Goal: Information Seeking & Learning: Learn about a topic

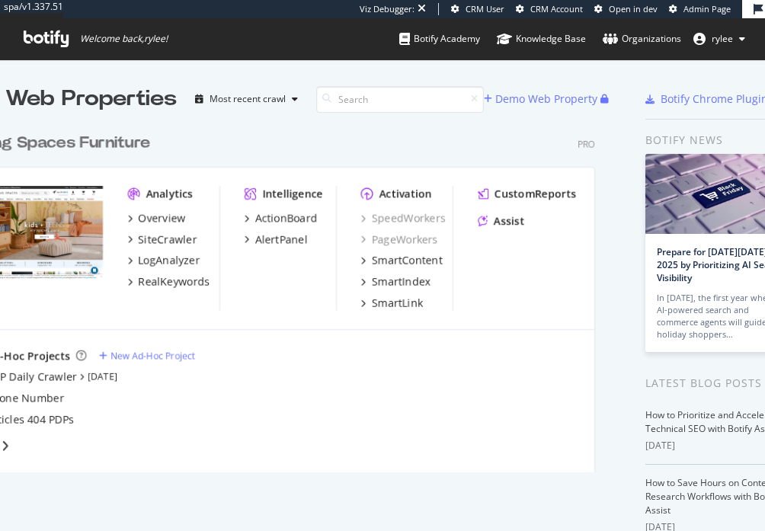
scroll to position [531, 765]
click at [278, 218] on div "ActionBoard" at bounding box center [286, 217] width 62 height 15
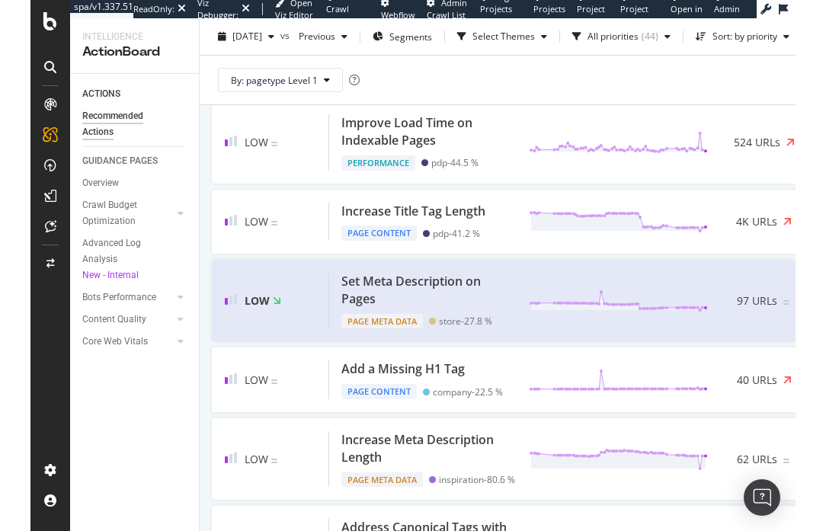
scroll to position [993, 0]
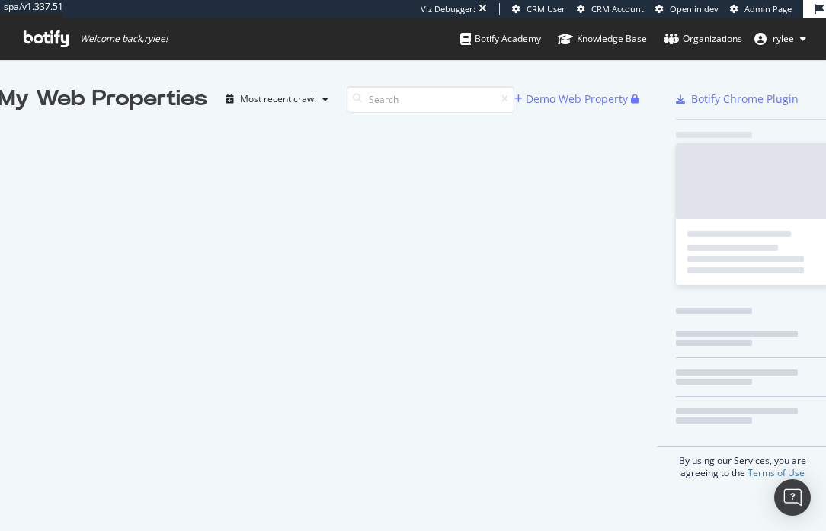
scroll to position [531, 826]
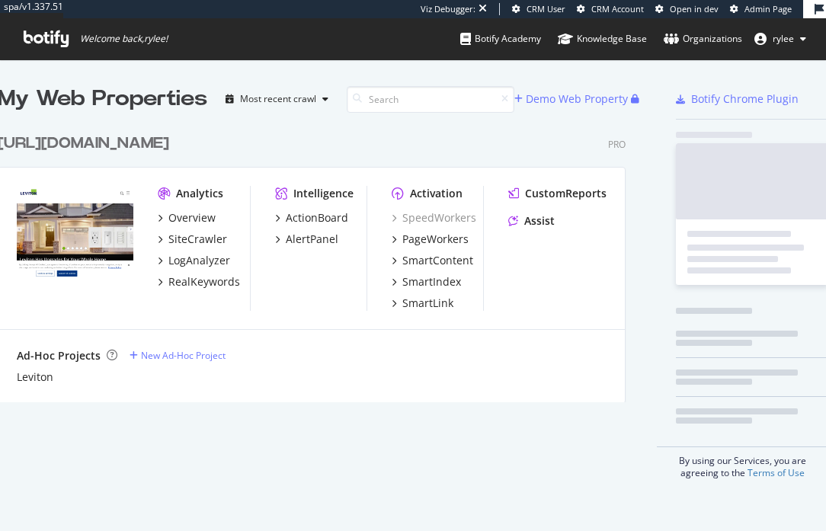
scroll to position [288, 639]
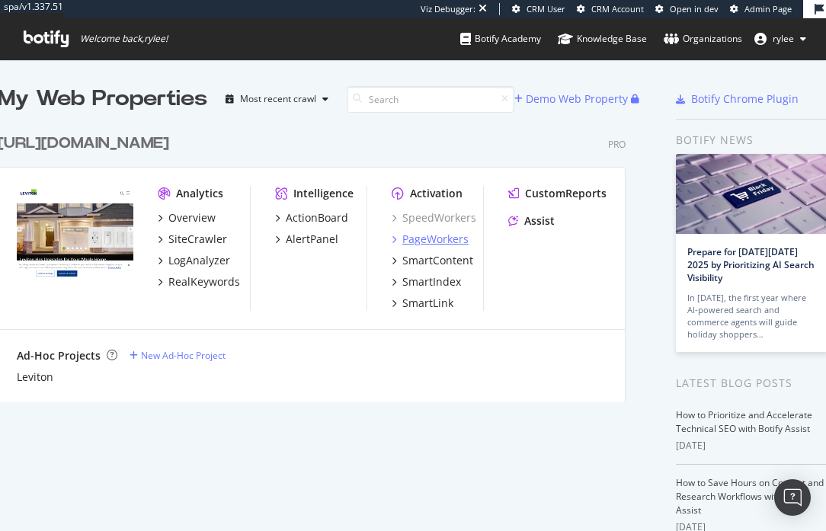
click at [432, 244] on div "PageWorkers" at bounding box center [435, 239] width 66 height 15
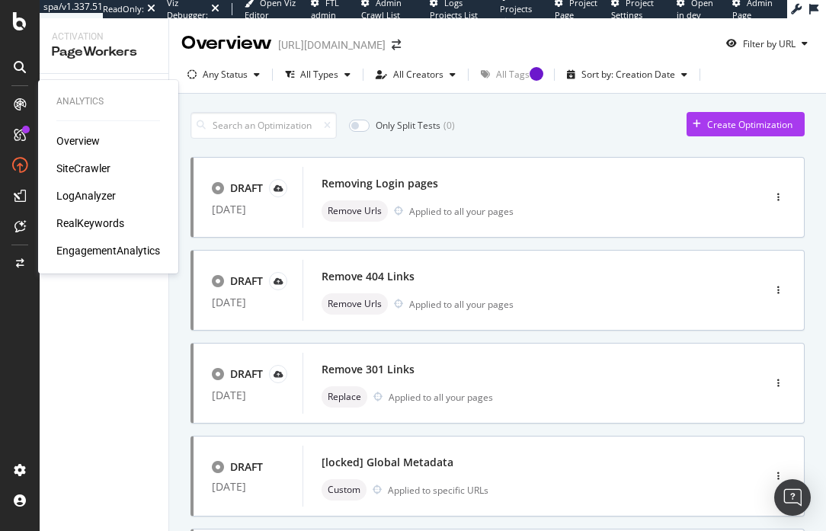
click at [89, 225] on div "RealKeywords" at bounding box center [90, 223] width 68 height 15
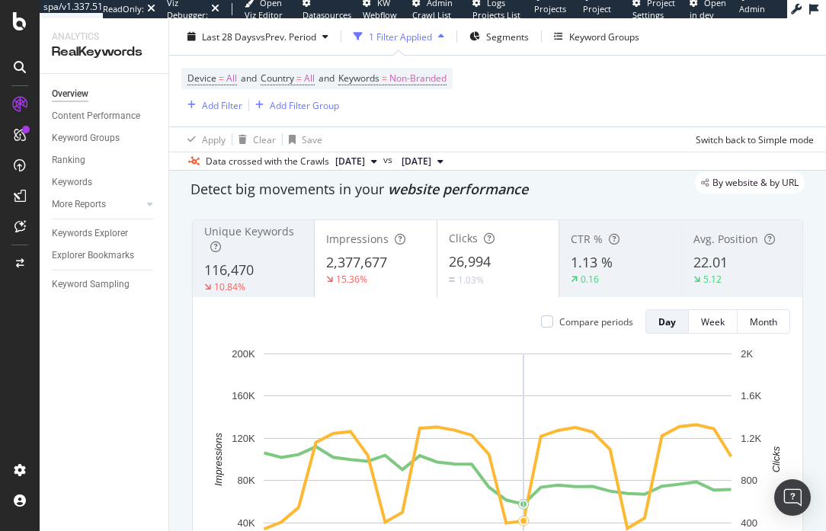
scroll to position [37, 0]
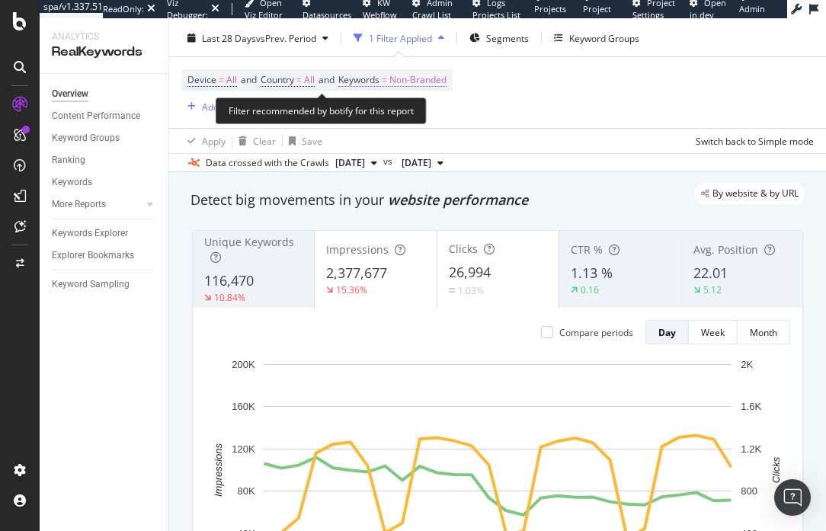
click at [376, 78] on span "Keywords" at bounding box center [358, 79] width 41 height 13
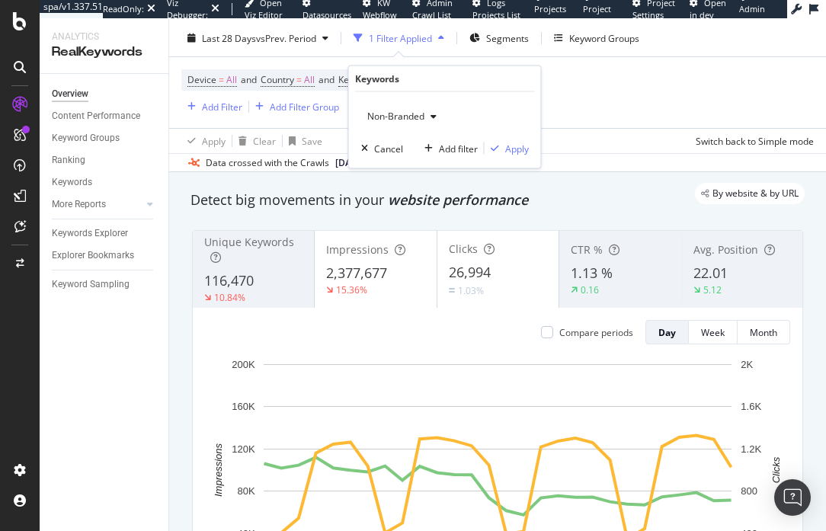
click at [387, 120] on span "Non-Branded" at bounding box center [392, 116] width 63 height 13
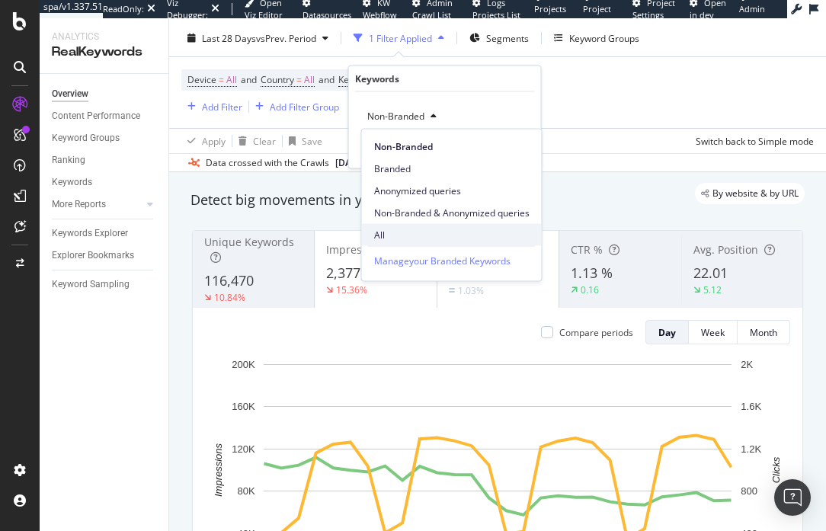
click at [398, 232] on span "All" at bounding box center [451, 235] width 155 height 14
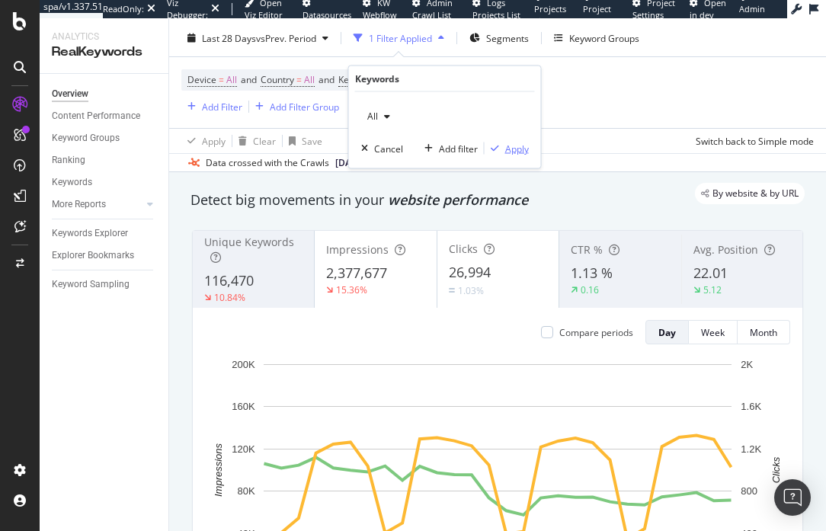
click at [503, 146] on div "button" at bounding box center [494, 148] width 21 height 9
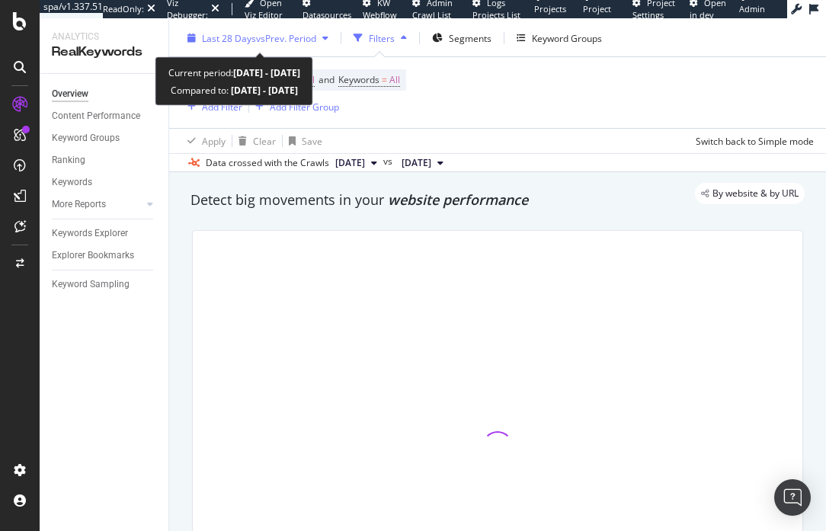
click at [293, 40] on span "vs Prev. Period" at bounding box center [286, 38] width 60 height 13
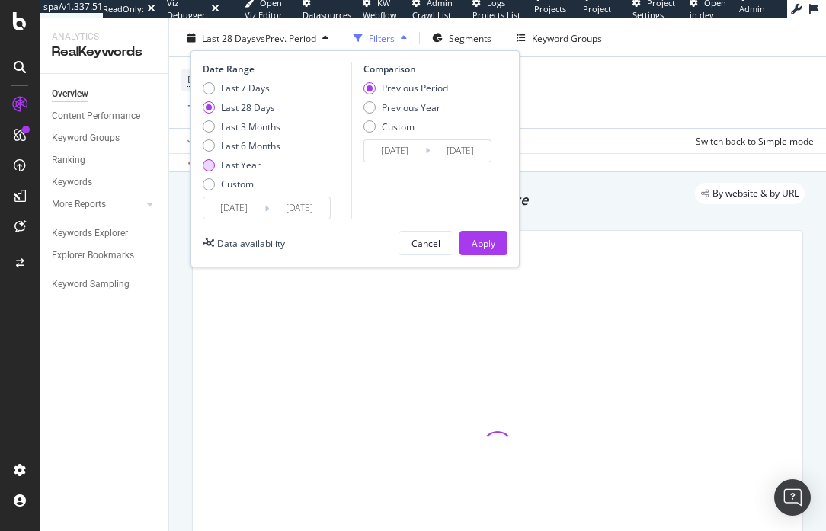
click at [254, 168] on div "Last Year" at bounding box center [241, 164] width 40 height 13
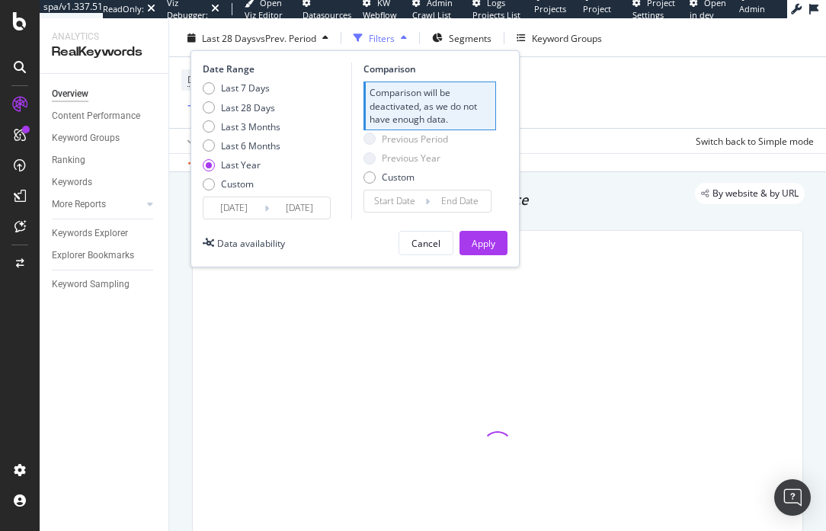
type input "[DATE]"
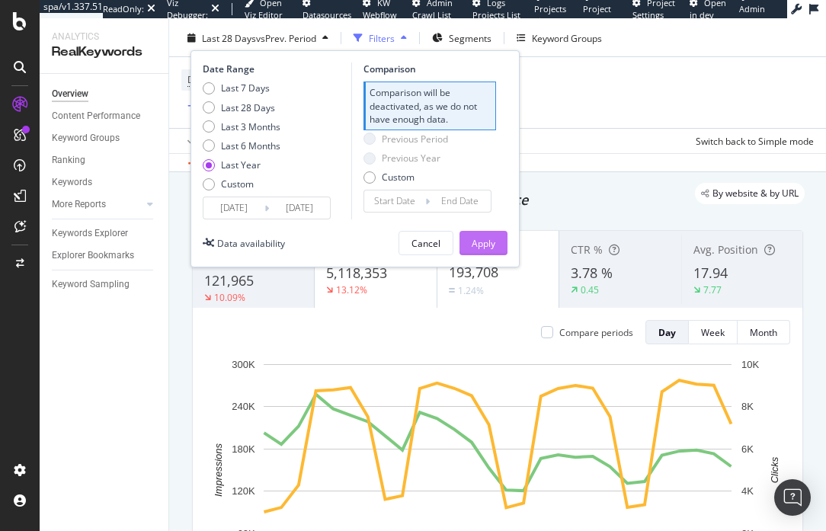
click at [472, 240] on div "Apply" at bounding box center [483, 243] width 24 height 13
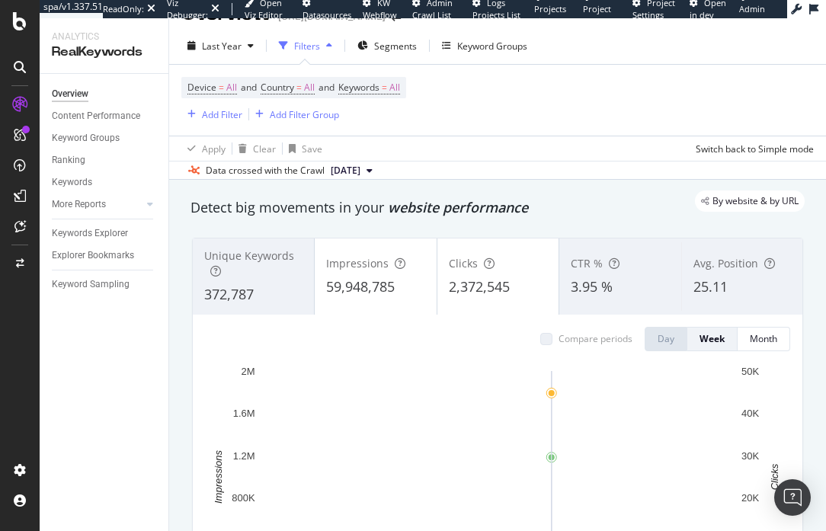
scroll to position [27, 0]
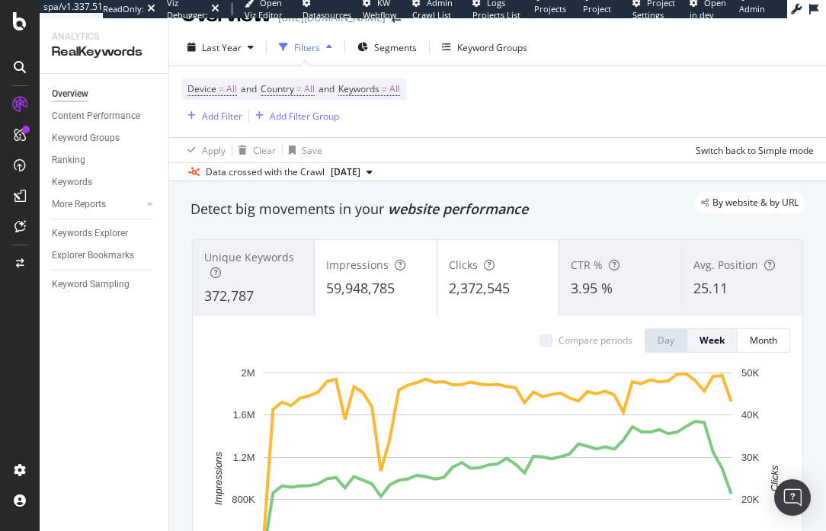
click at [318, 48] on div "Filters" at bounding box center [307, 47] width 26 height 13
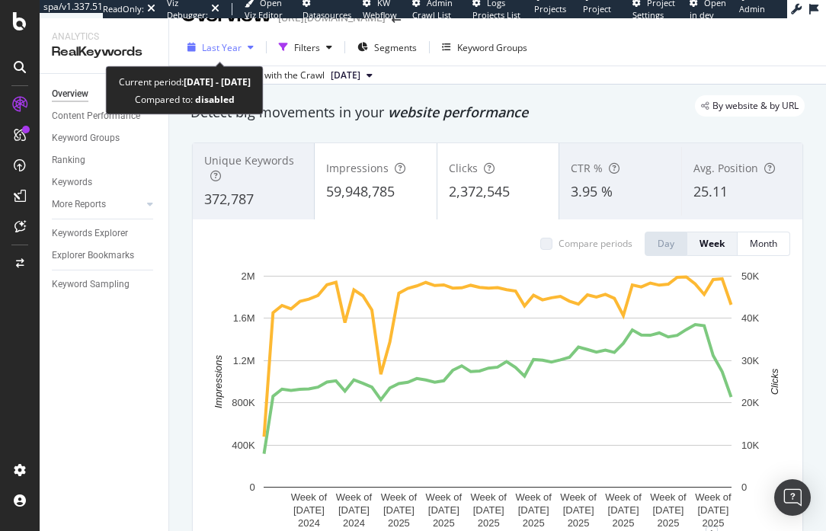
click at [239, 53] on span "Last Year" at bounding box center [222, 47] width 40 height 13
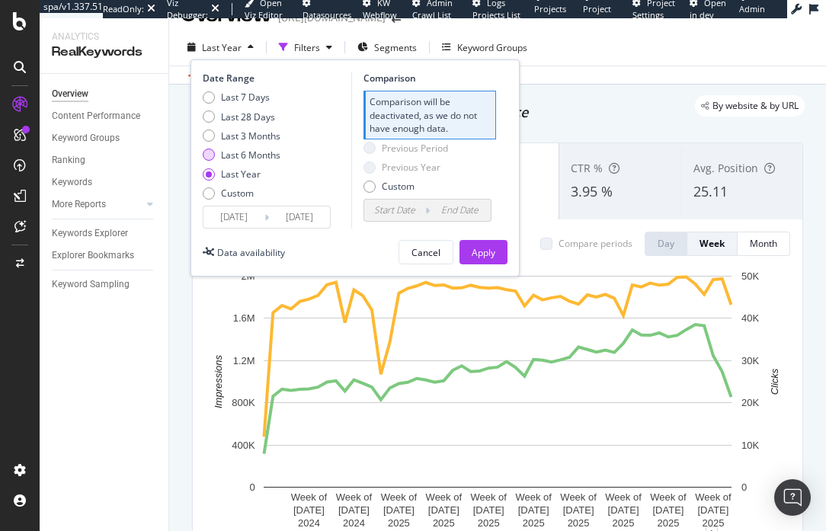
click at [253, 158] on div "Last 6 Months" at bounding box center [250, 155] width 59 height 13
type input "[DATE]"
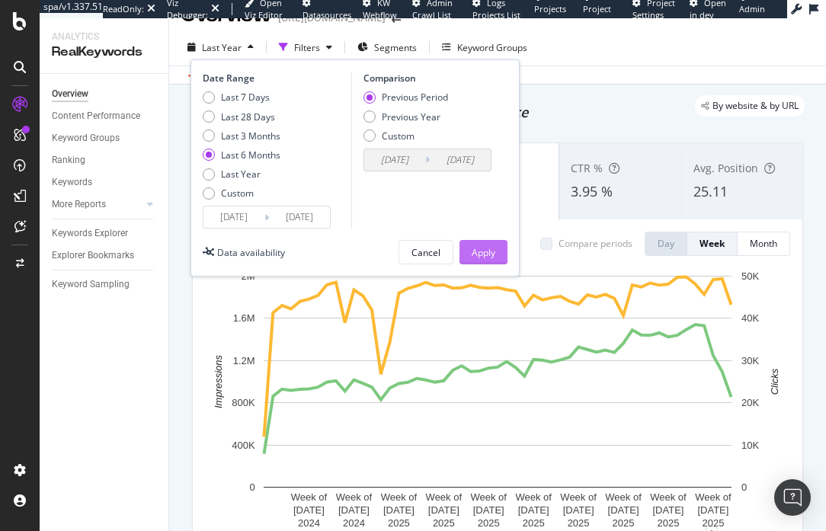
click at [465, 257] on button "Apply" at bounding box center [483, 252] width 48 height 24
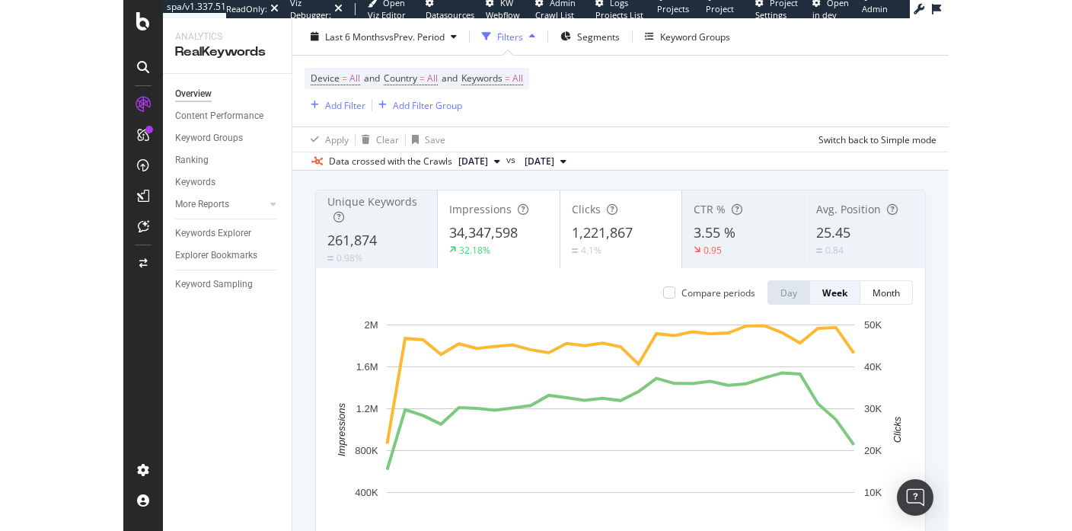
scroll to position [78, 0]
